Goal: Information Seeking & Learning: Find specific fact

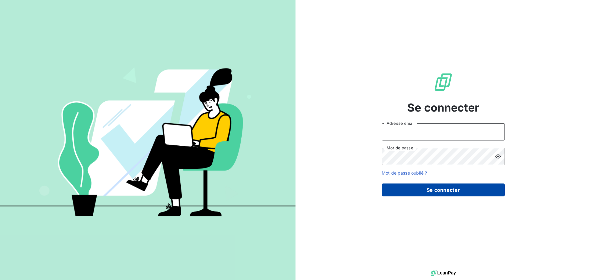
type input "[EMAIL_ADDRESS][DOMAIN_NAME]"
click at [424, 190] on button "Se connecter" at bounding box center [442, 190] width 123 height 13
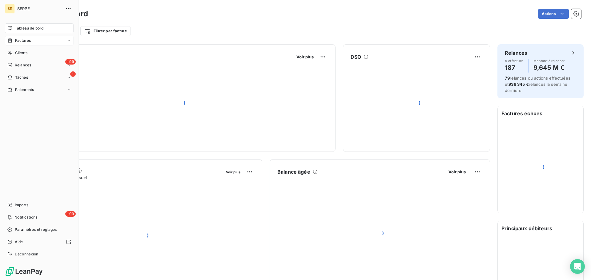
click at [19, 41] on span "Factures" at bounding box center [23, 41] width 16 height 6
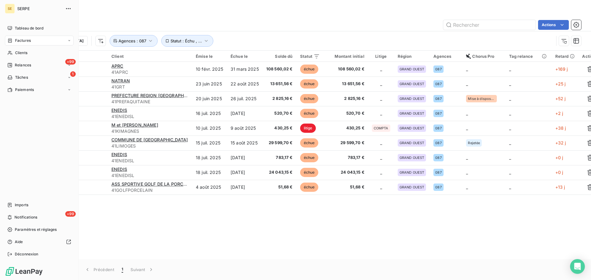
click at [16, 38] on span "Factures" at bounding box center [23, 41] width 16 height 6
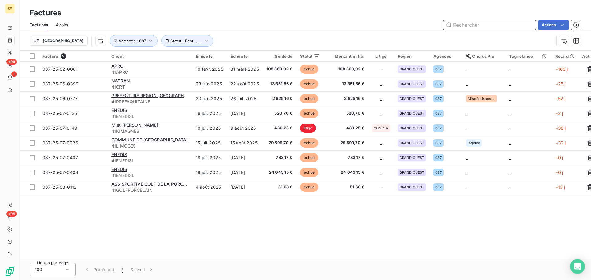
click at [472, 28] on input "text" at bounding box center [489, 25] width 92 height 10
paste input "044 25 09 0082"
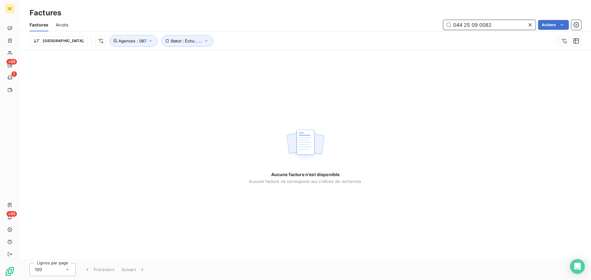
click at [465, 26] on input "044 25 09 0082" at bounding box center [489, 25] width 92 height 10
type input "044-25-09-0082"
click at [124, 40] on button "Agences : 087" at bounding box center [133, 41] width 48 height 12
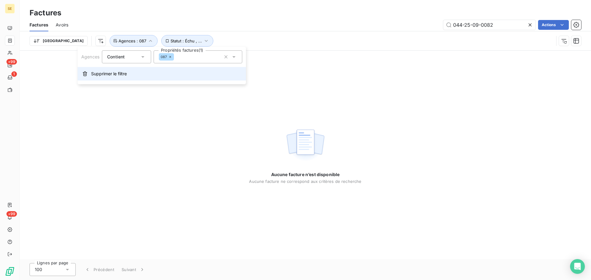
click at [132, 73] on button "Supprimer le filtre" at bounding box center [162, 74] width 168 height 14
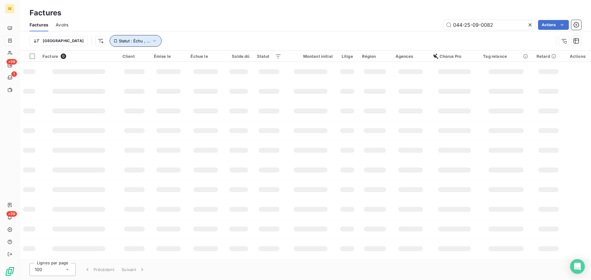
click at [151, 39] on icon "button" at bounding box center [154, 41] width 6 height 6
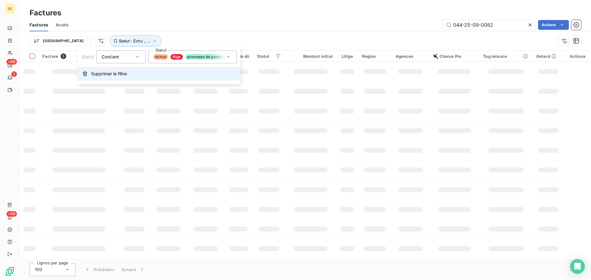
click at [135, 77] on button "Supprimer le filtre" at bounding box center [159, 74] width 163 height 14
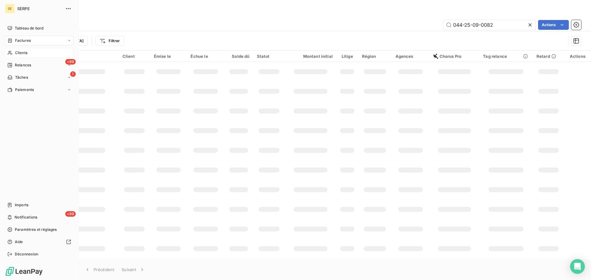
click at [22, 57] on div "Clients" at bounding box center [39, 53] width 69 height 10
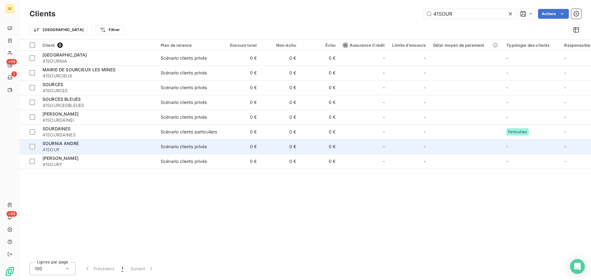
type input "41SOUR"
click at [144, 149] on span "41SOUR" at bounding box center [97, 150] width 111 height 6
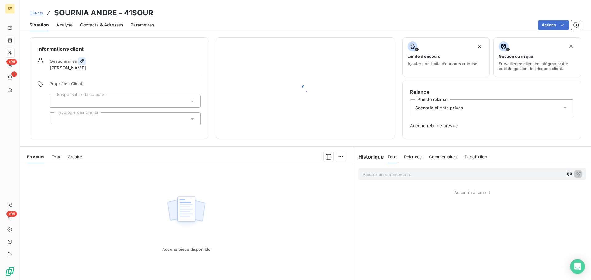
click at [83, 62] on icon "button" at bounding box center [82, 61] width 6 height 6
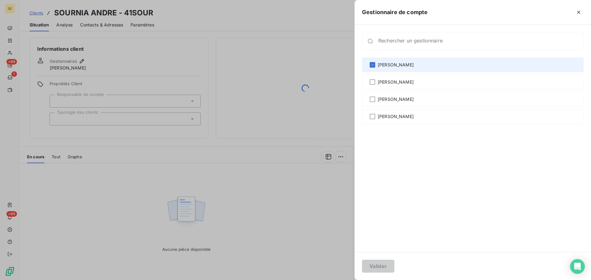
click at [433, 70] on div "[PERSON_NAME]" at bounding box center [472, 65] width 221 height 15
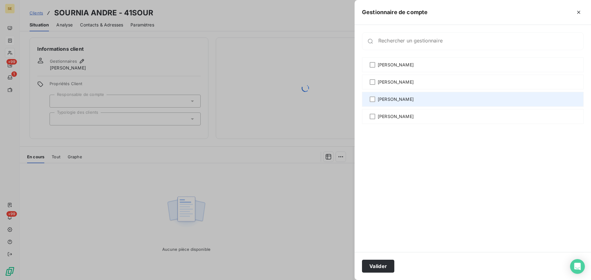
click at [422, 101] on div "[PERSON_NAME]" at bounding box center [472, 99] width 221 height 15
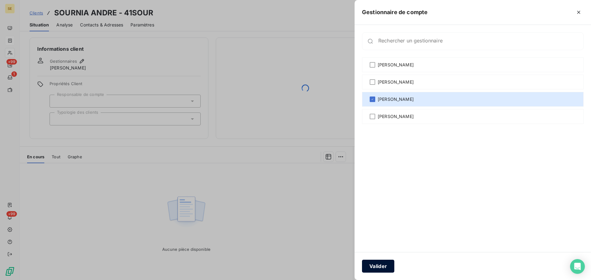
click at [384, 264] on button "Valider" at bounding box center [378, 266] width 32 height 13
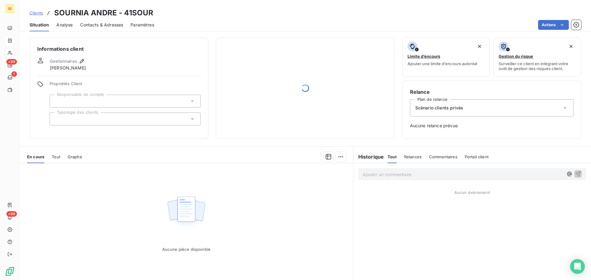
click at [143, 10] on h3 "SOURNIA ANDRE - 41SOUR" at bounding box center [103, 12] width 99 height 11
copy h3 "41SOUR"
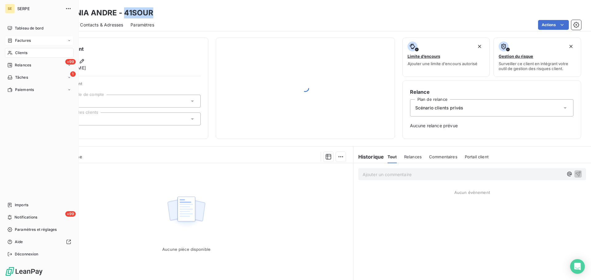
click at [16, 54] on span "Clients" at bounding box center [21, 53] width 12 height 6
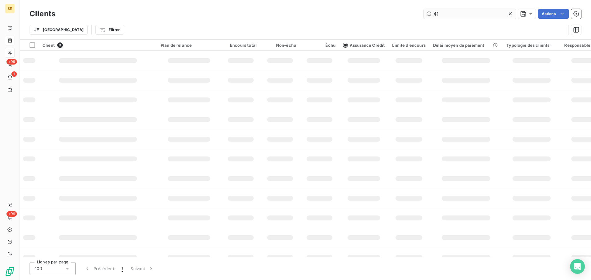
type input "4"
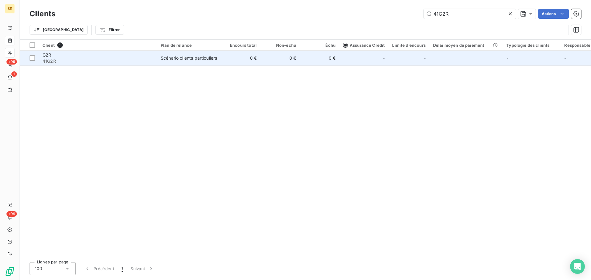
type input "41G2R"
click at [195, 56] on div "Scénario clients particuliers" at bounding box center [189, 58] width 56 height 6
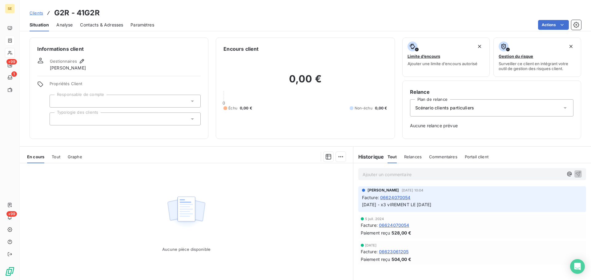
click at [209, 25] on div "Actions" at bounding box center [370, 25] width 419 height 10
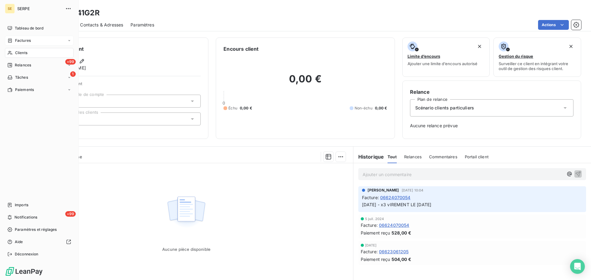
click at [12, 55] on div "Clients" at bounding box center [39, 53] width 69 height 10
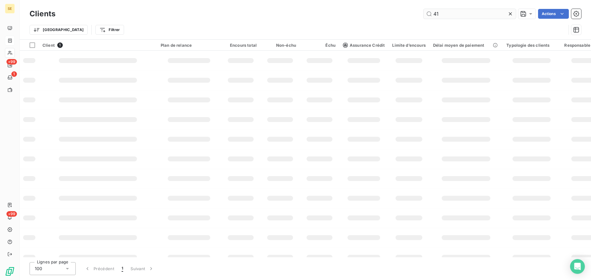
type input "4"
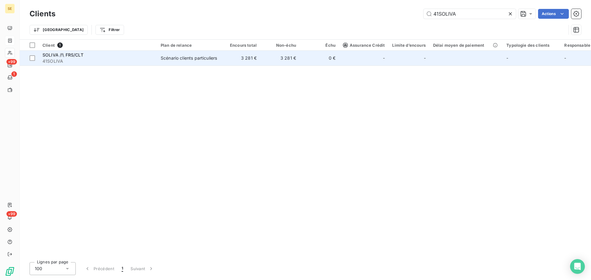
type input "41SOLIVA"
click at [191, 61] on div "Scénario clients particuliers" at bounding box center [189, 58] width 56 height 6
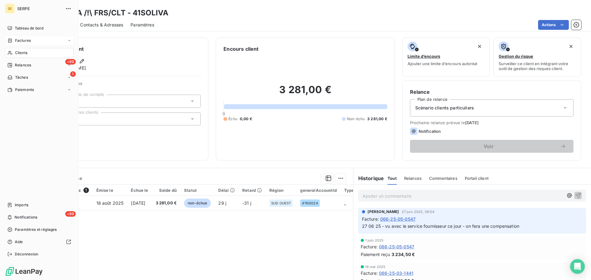
click at [18, 54] on span "Clients" at bounding box center [21, 53] width 12 height 6
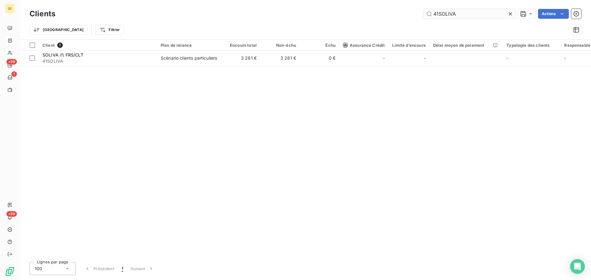
click at [459, 14] on input "41SOLIVA" at bounding box center [469, 14] width 92 height 10
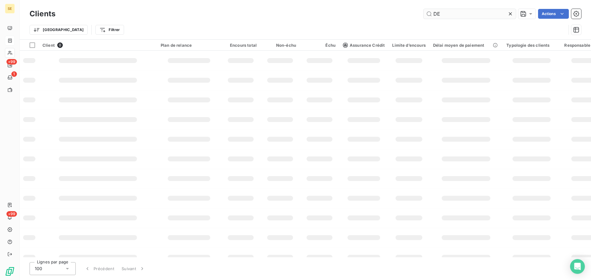
type input "D"
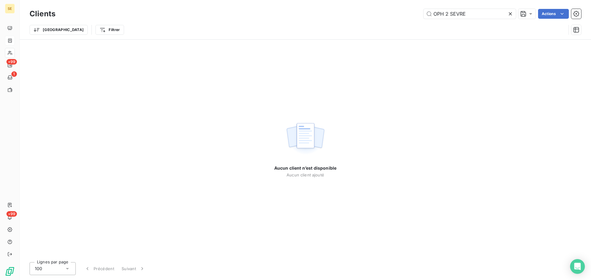
drag, startPoint x: 469, startPoint y: 12, endPoint x: 414, endPoint y: 9, distance: 55.1
click at [421, 9] on div "OPH 2 SEVRE Actions" at bounding box center [322, 14] width 518 height 10
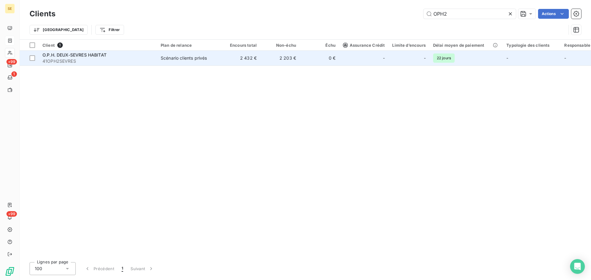
type input "OPH2"
click at [201, 64] on td "Scénario clients privés" at bounding box center [189, 58] width 64 height 15
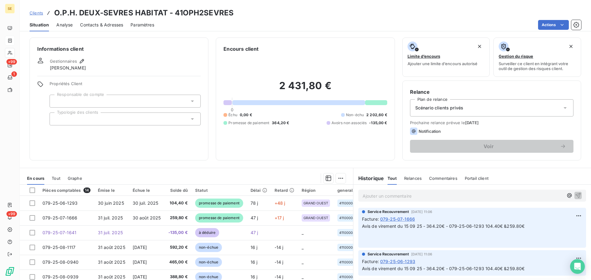
click at [203, 11] on h3 "O.P.H. DEUX-SEVRES HABITAT - 41OPH2SEVRES" at bounding box center [143, 12] width 179 height 11
copy h3 "41OPH2SEVRES"
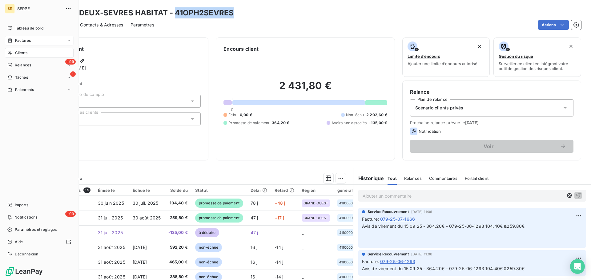
click at [19, 36] on div "Factures" at bounding box center [39, 41] width 69 height 10
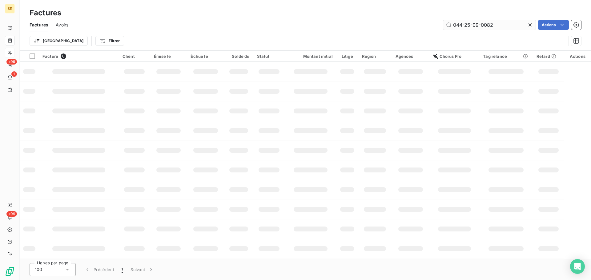
click at [499, 26] on input "044-25-09-0082" at bounding box center [489, 25] width 92 height 10
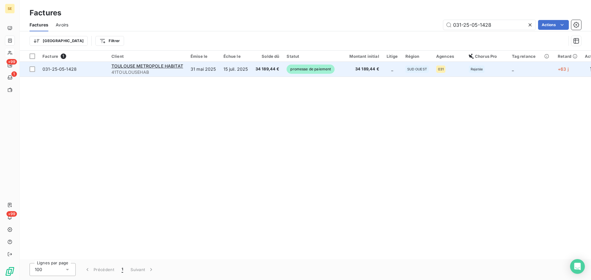
type input "031-25-05-1428"
click at [274, 76] on td "34 189,44 €" at bounding box center [267, 69] width 31 height 15
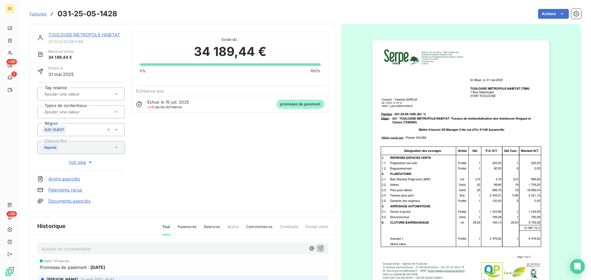
click at [113, 11] on h3 "031-25-05-1428" at bounding box center [88, 13] width 60 height 11
copy section "031-25-05-1428 Actions"
click at [64, 42] on span "41TOULOUSEHAB" at bounding box center [86, 41] width 76 height 5
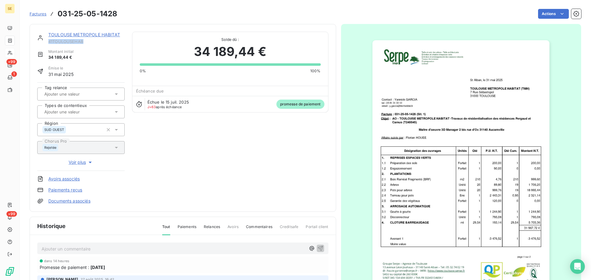
click at [64, 42] on span "41TOULOUSEHAB" at bounding box center [86, 41] width 76 height 5
copy div "41TOULOUSEHAB"
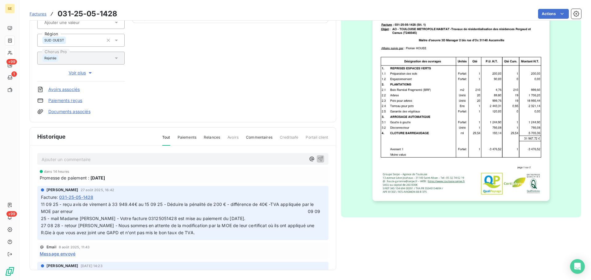
click at [297, 212] on span "11 09 25 - reçu avis de virement à 33 949.44€ au 15 09 25 - Déduire la pénalité…" at bounding box center [181, 219] width 281 height 34
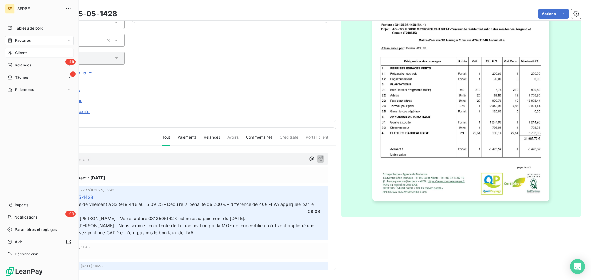
click at [18, 40] on span "Factures" at bounding box center [23, 41] width 16 height 6
click at [19, 55] on span "Clients" at bounding box center [21, 53] width 12 height 6
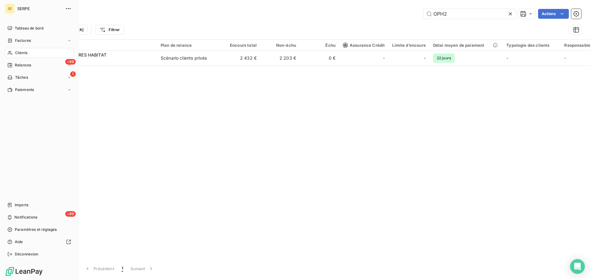
click at [21, 42] on span "Factures" at bounding box center [23, 41] width 16 height 6
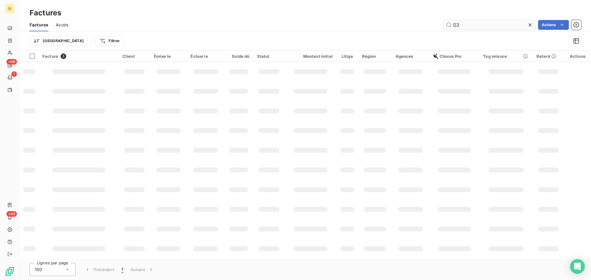
type input "0"
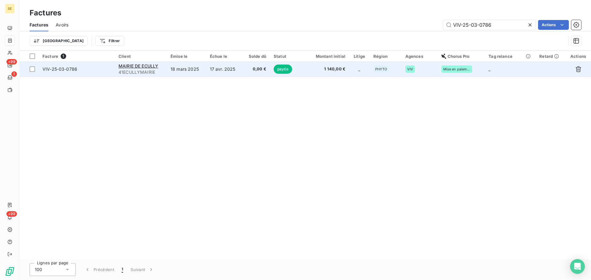
type input "VIV-25-03-0786"
click at [215, 70] on td "17 avr. 2025" at bounding box center [224, 69] width 36 height 15
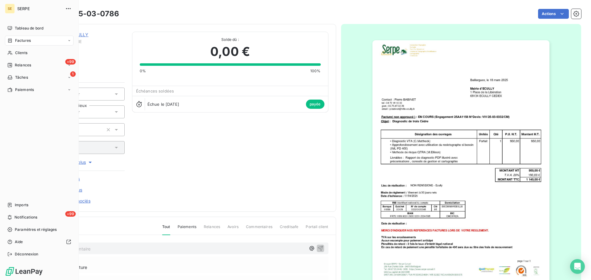
click at [20, 38] on span "Factures" at bounding box center [23, 41] width 16 height 6
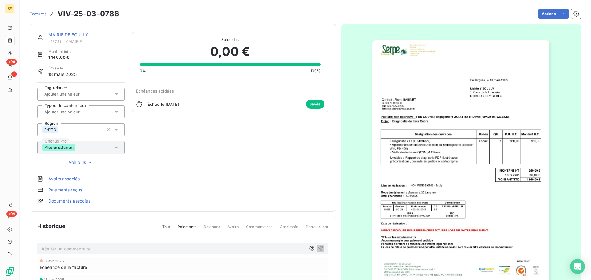
click at [157, 9] on div "Actions" at bounding box center [353, 14] width 454 height 10
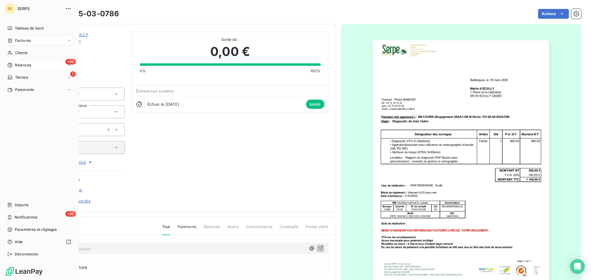
click at [18, 65] on span "Relances" at bounding box center [23, 65] width 16 height 6
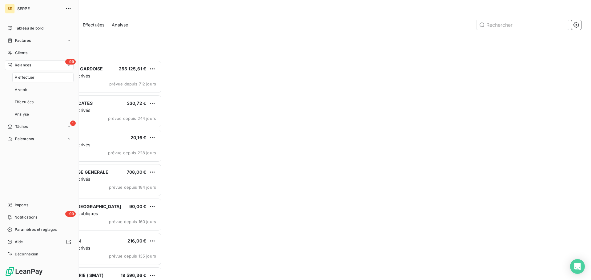
scroll to position [215, 128]
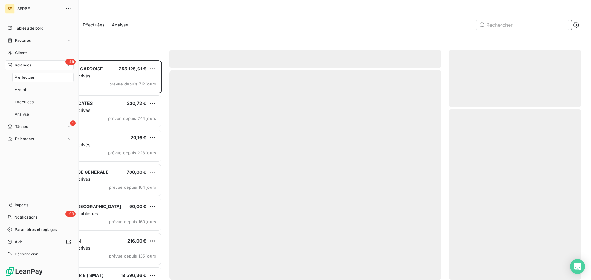
click at [28, 42] on span "Factures" at bounding box center [23, 41] width 16 height 6
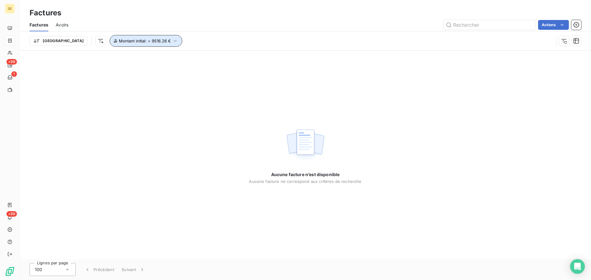
click at [138, 42] on button "Montant initial : = 9516.26 €" at bounding box center [145, 41] width 73 height 12
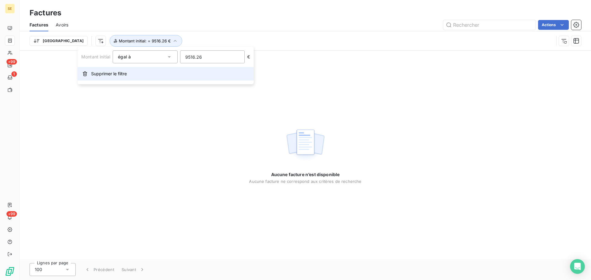
click at [137, 69] on button "Supprimer le filtre" at bounding box center [166, 74] width 176 height 14
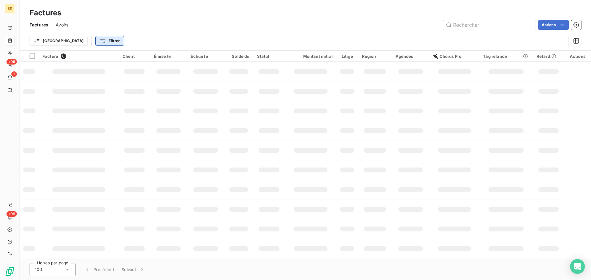
click at [81, 38] on html "SE +99 1 +99 Factures Factures Avoirs Actions Trier Filtrer Facture 0 Client Ém…" at bounding box center [295, 140] width 591 height 280
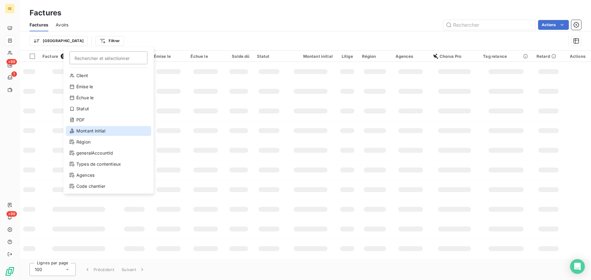
click at [101, 133] on div "Montant initial" at bounding box center [108, 131] width 85 height 10
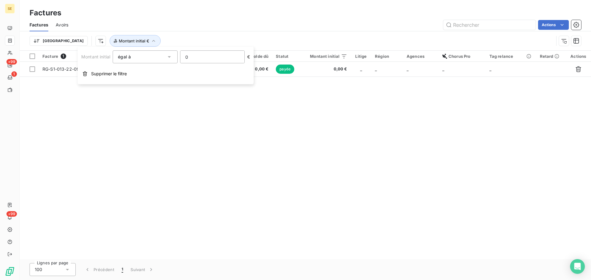
click at [200, 57] on input "0" at bounding box center [212, 57] width 64 height 12
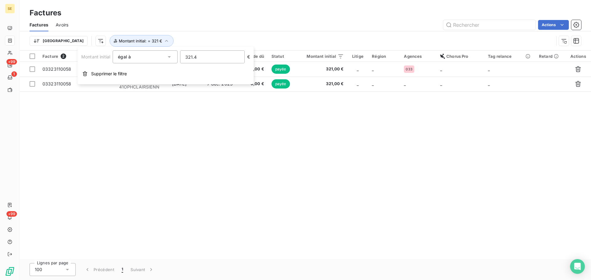
type input "321.41"
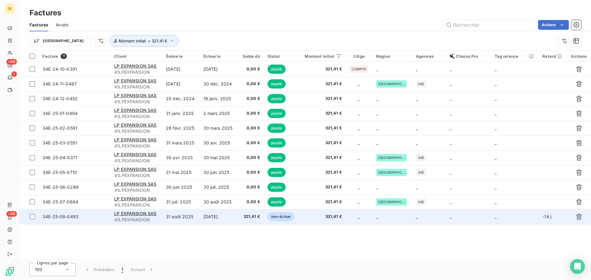
click at [178, 218] on td "31 août 2025" at bounding box center [181, 216] width 38 height 15
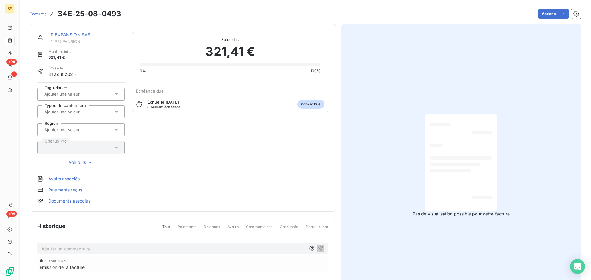
click at [85, 36] on link "LP EXPANSION SAS" at bounding box center [69, 34] width 42 height 5
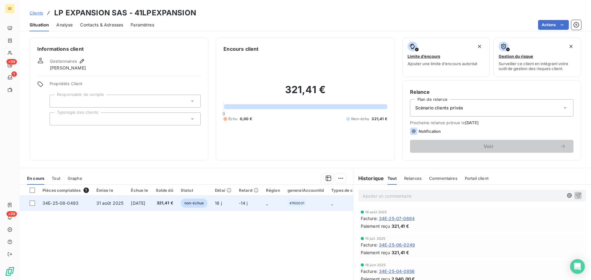
click at [258, 197] on td "-14 j" at bounding box center [248, 203] width 27 height 15
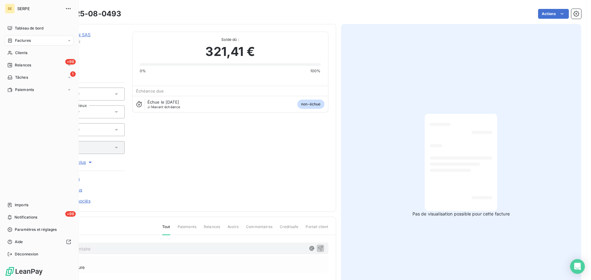
click at [17, 41] on span "Factures" at bounding box center [23, 41] width 16 height 6
click at [19, 63] on span "Relances" at bounding box center [23, 65] width 16 height 6
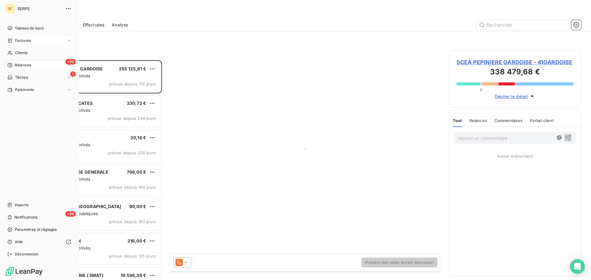
scroll to position [215, 128]
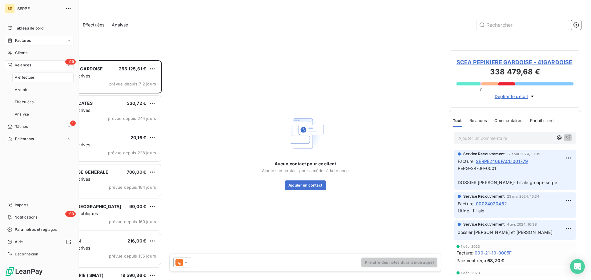
click at [34, 40] on div "Factures" at bounding box center [39, 41] width 69 height 10
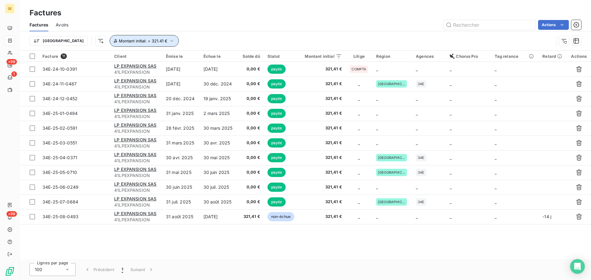
click at [135, 45] on button "Montant initial : = 321.41 €" at bounding box center [143, 41] width 69 height 12
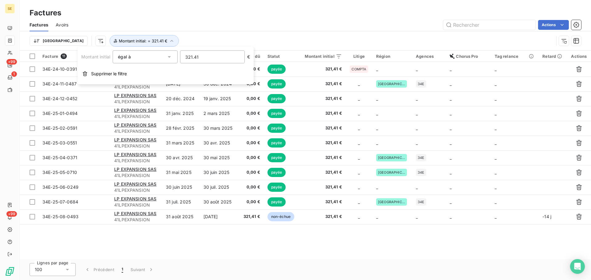
click at [209, 60] on input "321.41" at bounding box center [212, 57] width 64 height 12
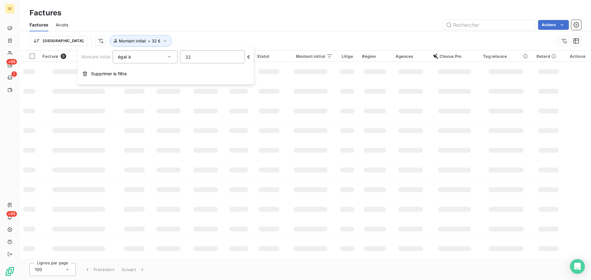
type input "3"
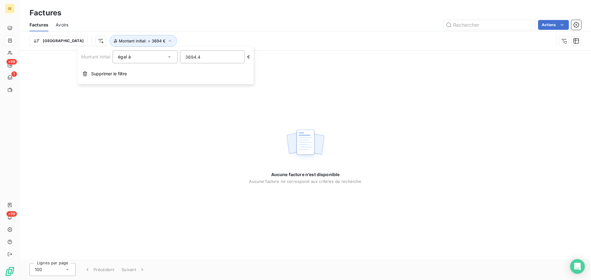
type input "3694.45"
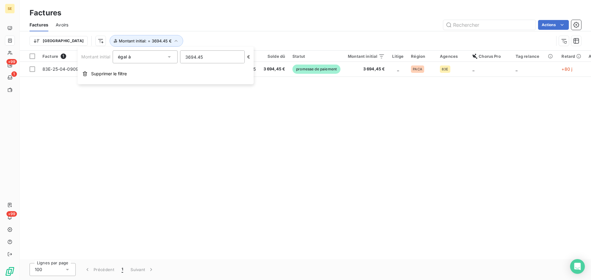
click at [198, 174] on div "Facture 1 Client Émise le Échue le Solde dû Statut Montant initial Litige Régio…" at bounding box center [305, 155] width 571 height 209
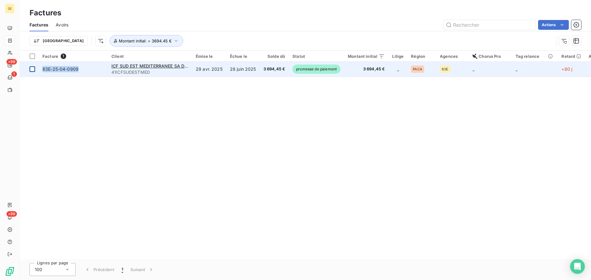
drag, startPoint x: 93, startPoint y: 69, endPoint x: 38, endPoint y: 70, distance: 54.8
click at [38, 70] on tr "83E-25-04-0909 ICF SUD EST MEDITERRANEE SA D'HLM 41ICFSUDESTMED 29 avr. 2025 28…" at bounding box center [314, 69] width 588 height 15
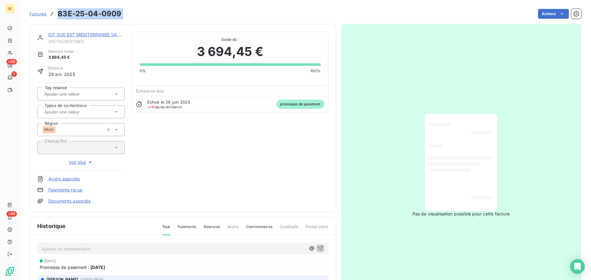
drag, startPoint x: 132, startPoint y: 16, endPoint x: 67, endPoint y: 16, distance: 65.2
click at [57, 16] on div "Factures 83E-25-04-0909 Actions" at bounding box center [305, 13] width 551 height 13
copy section "83E-25-04-0909 Actions"
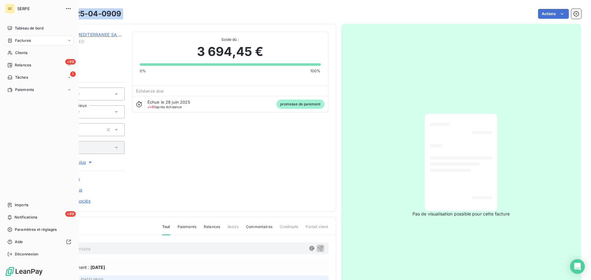
click at [10, 40] on icon at bounding box center [9, 40] width 5 height 5
click at [19, 77] on span "Clients" at bounding box center [21, 78] width 12 height 6
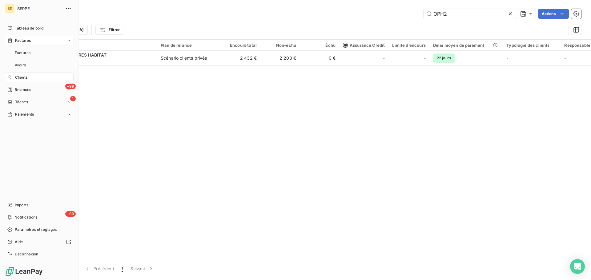
click at [41, 42] on div "Factures" at bounding box center [39, 41] width 69 height 10
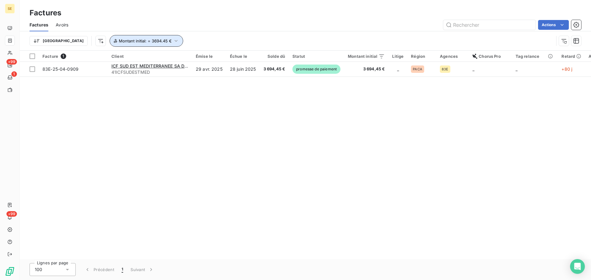
click at [122, 38] on span "Montant initial : = 3694.45 €" at bounding box center [145, 40] width 53 height 5
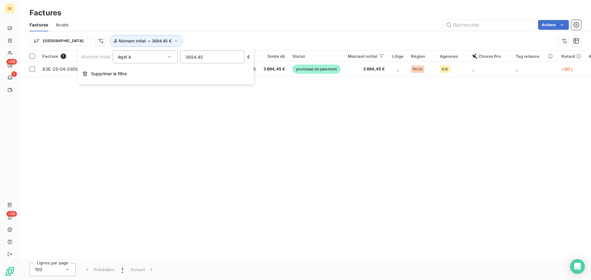
click at [207, 60] on input "3694.45" at bounding box center [212, 57] width 64 height 12
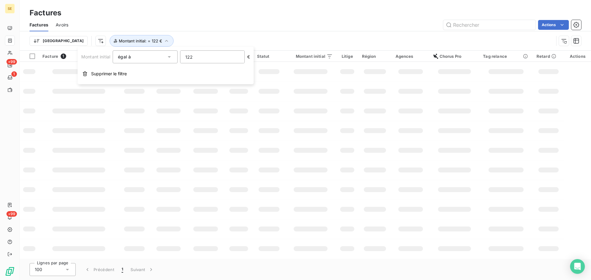
type input "1224"
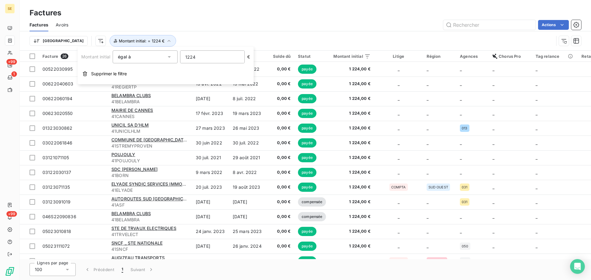
click at [206, 33] on div "Trier Montant initial : = 1224 €" at bounding box center [305, 40] width 551 height 19
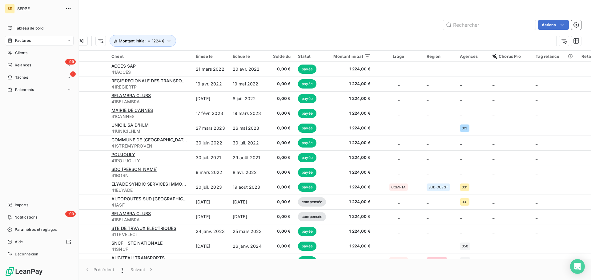
click at [17, 38] on span "Factures" at bounding box center [23, 41] width 16 height 6
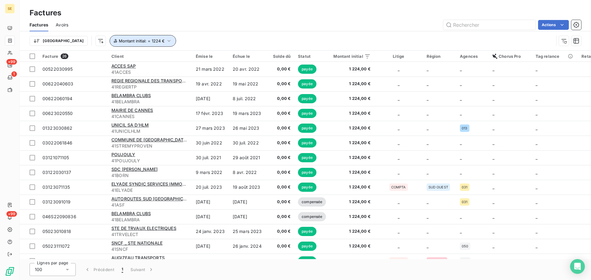
click at [133, 42] on button "Montant initial : = 1224 €" at bounding box center [142, 41] width 66 height 12
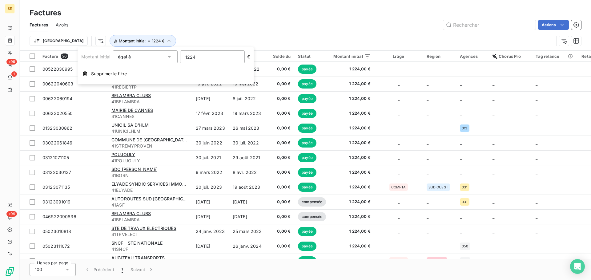
click at [207, 61] on input "1224" at bounding box center [212, 57] width 64 height 12
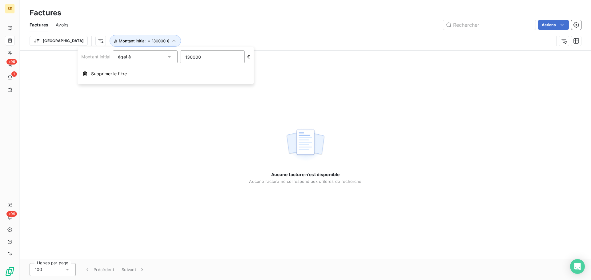
type input "13000"
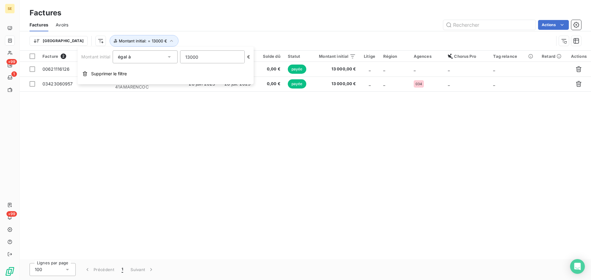
click at [272, 116] on div "Facture 2 Client Émise le Échue le Solde dû Statut Montant initial Litige Régio…" at bounding box center [305, 155] width 571 height 209
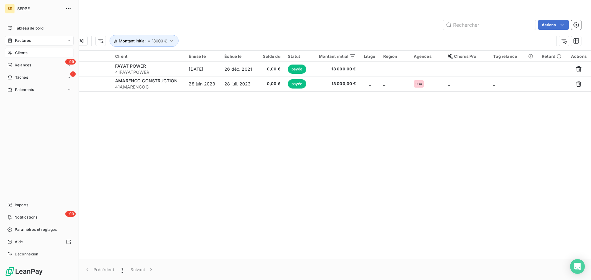
click at [20, 55] on span "Clients" at bounding box center [21, 53] width 12 height 6
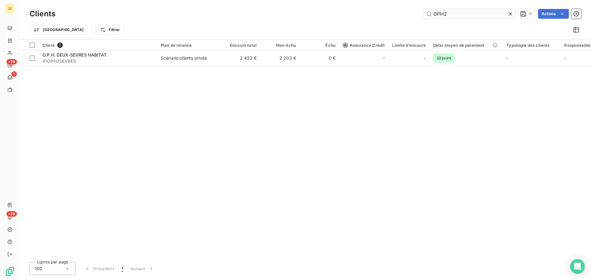
click at [464, 11] on input "OPH2" at bounding box center [469, 14] width 92 height 10
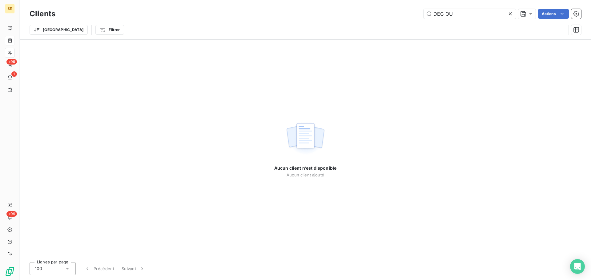
type input "PATRIMOINE"
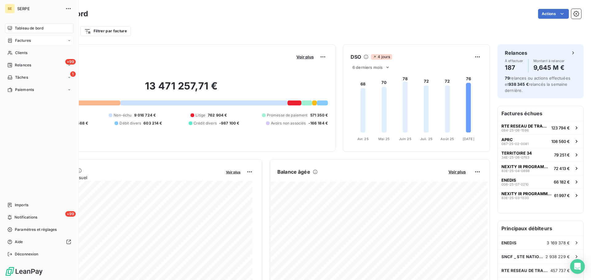
click at [28, 38] on div "Factures" at bounding box center [39, 41] width 69 height 10
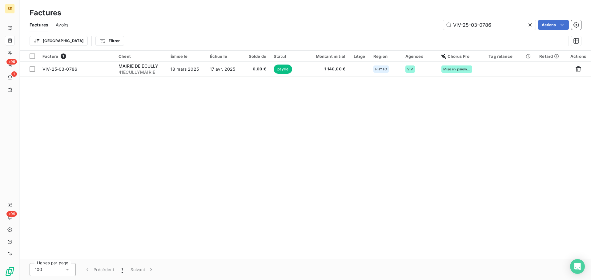
click at [531, 23] on icon at bounding box center [529, 24] width 3 height 3
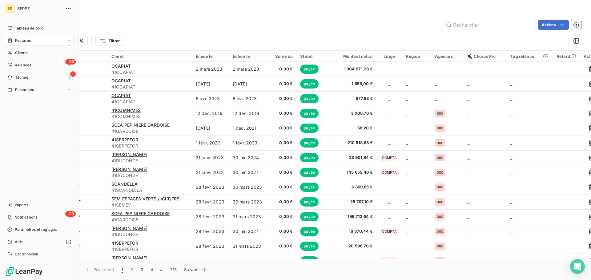
click at [23, 39] on span "Factures" at bounding box center [23, 41] width 16 height 6
click at [42, 56] on div "Clients" at bounding box center [39, 53] width 69 height 10
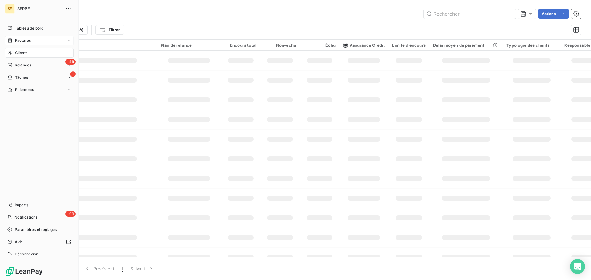
click at [43, 39] on div "Factures" at bounding box center [39, 41] width 69 height 10
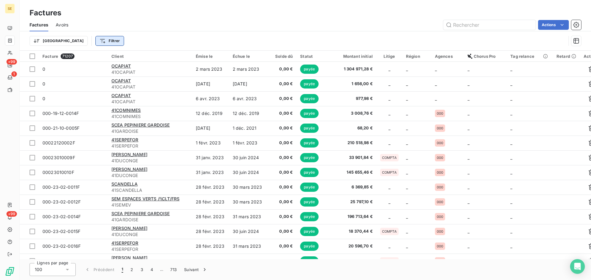
click at [88, 42] on html "SE +99 1 +99 Factures Factures Avoirs Actions Trier Filtrer Facture 71207 Clien…" at bounding box center [295, 140] width 591 height 280
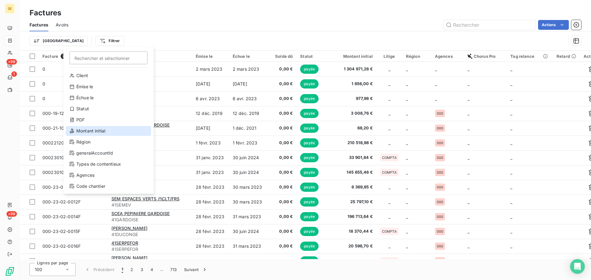
click at [97, 133] on div "Montant initial" at bounding box center [108, 131] width 85 height 10
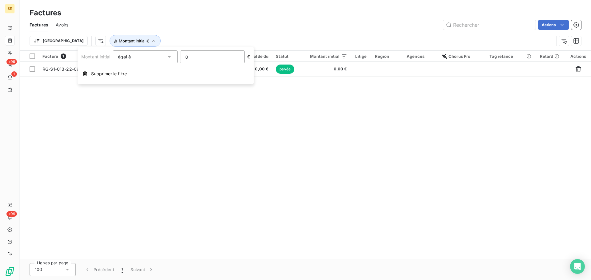
click at [198, 58] on input "0" at bounding box center [212, 57] width 64 height 12
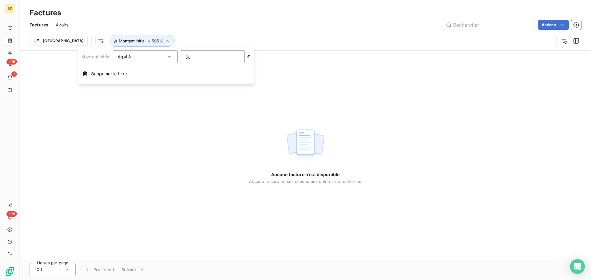
type input "5"
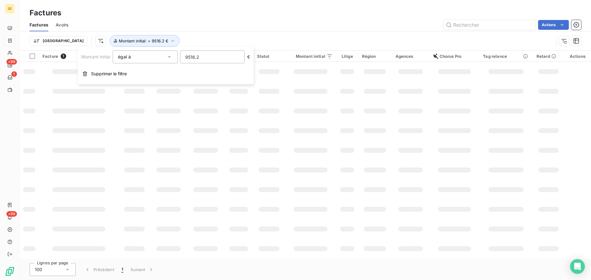
type input "9516.26"
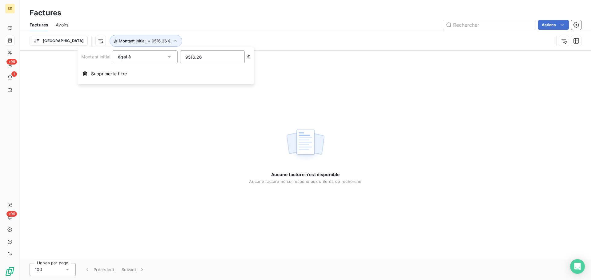
click at [209, 42] on div "Trier Montant initial : = 9516.26 €" at bounding box center [292, 41] width 524 height 12
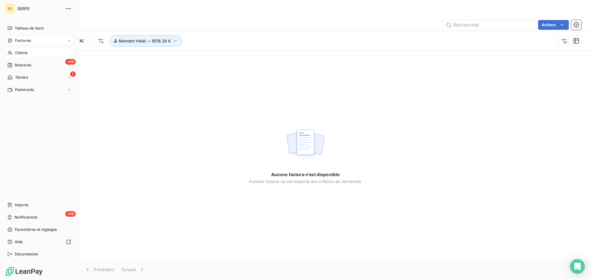
click at [23, 55] on span "Clients" at bounding box center [21, 53] width 12 height 6
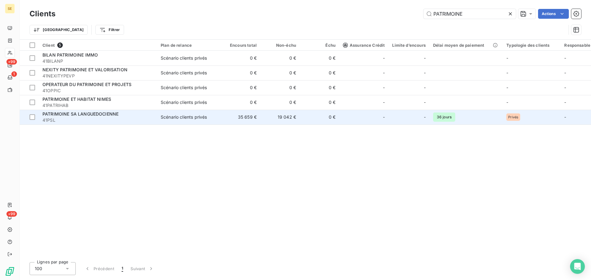
type input "PATRIMOINE"
click at [245, 118] on td "35 659 €" at bounding box center [240, 117] width 39 height 15
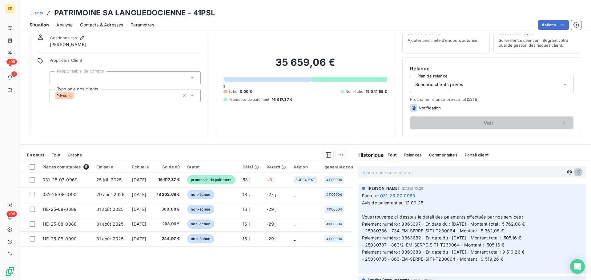
scroll to position [42, 0]
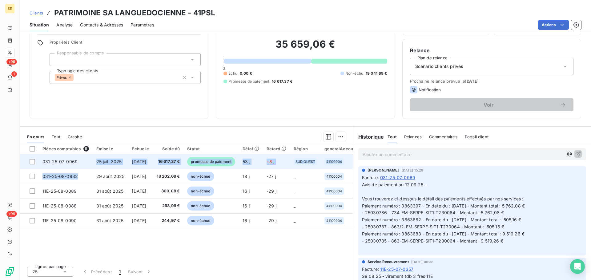
click at [94, 169] on tbody "031-25-07-0969 [DATE] [DATE] 16 617,37 € promesse de paiement 53 j +8 j SUD OUE…" at bounding box center [285, 191] width 531 height 74
click at [77, 167] on td "031-25-07-0969" at bounding box center [66, 161] width 54 height 15
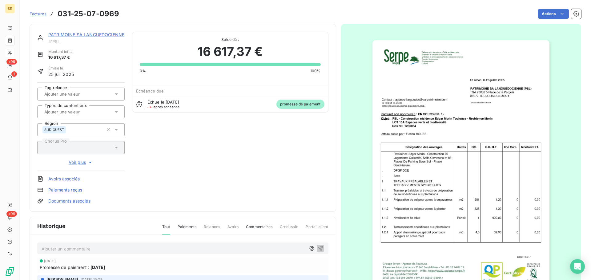
click at [79, 164] on span "Voir plus" at bounding box center [81, 162] width 25 height 6
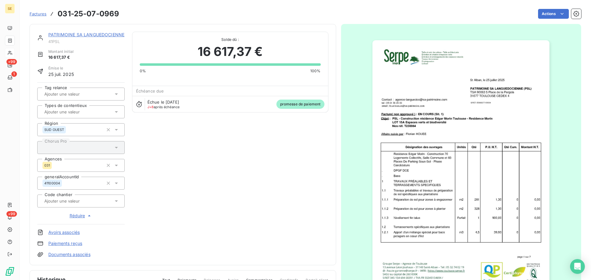
click at [481, 124] on img "button" at bounding box center [460, 165] width 177 height 250
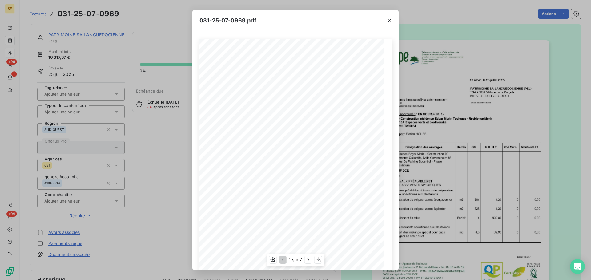
scroll to position [37, 0]
click at [308, 261] on icon "button" at bounding box center [308, 260] width 2 height 3
click at [308, 261] on icon "button" at bounding box center [309, 260] width 2 height 3
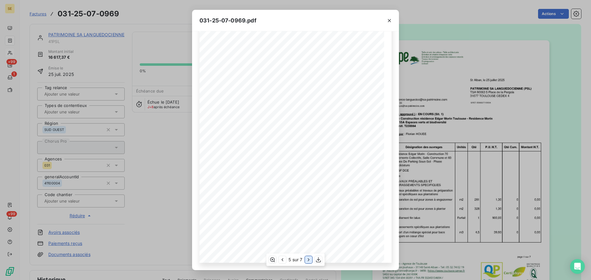
click at [308, 261] on icon "button" at bounding box center [309, 260] width 2 height 3
click at [389, 17] on button "button" at bounding box center [389, 21] width 10 height 10
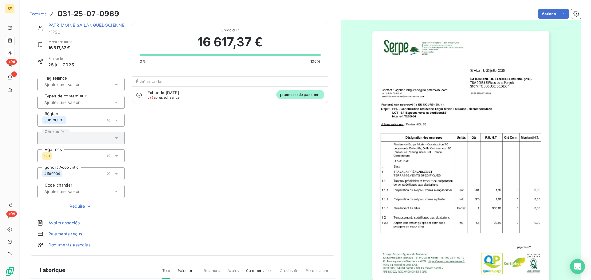
scroll to position [0, 0]
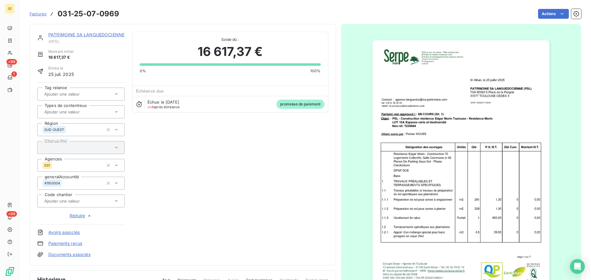
click at [54, 41] on span "41PSL" at bounding box center [86, 41] width 76 height 5
copy span "41PSL"
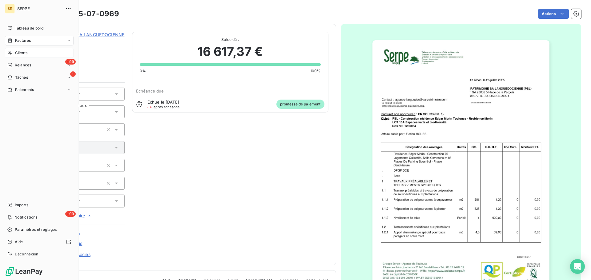
click at [23, 54] on span "Clients" at bounding box center [21, 53] width 12 height 6
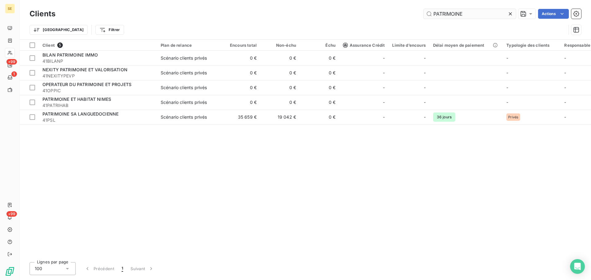
click at [465, 11] on input "PATRIMOINE" at bounding box center [469, 14] width 92 height 10
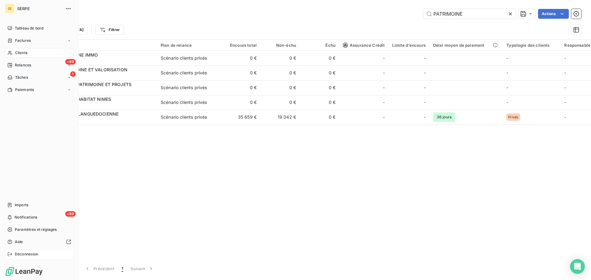
click at [32, 251] on div "Déconnexion" at bounding box center [39, 254] width 69 height 10
